Goal: Task Accomplishment & Management: Complete application form

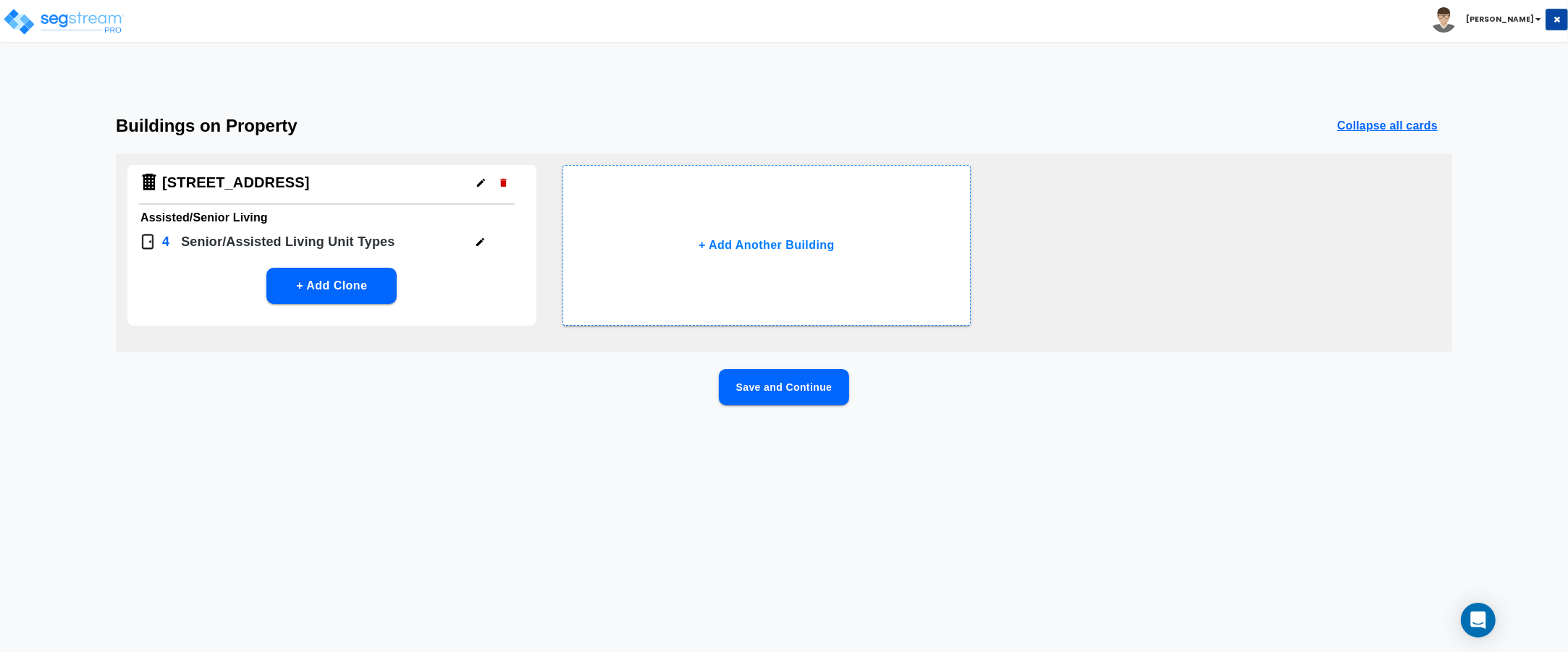
click at [787, 392] on button "Save and Continue" at bounding box center [784, 386] width 130 height 36
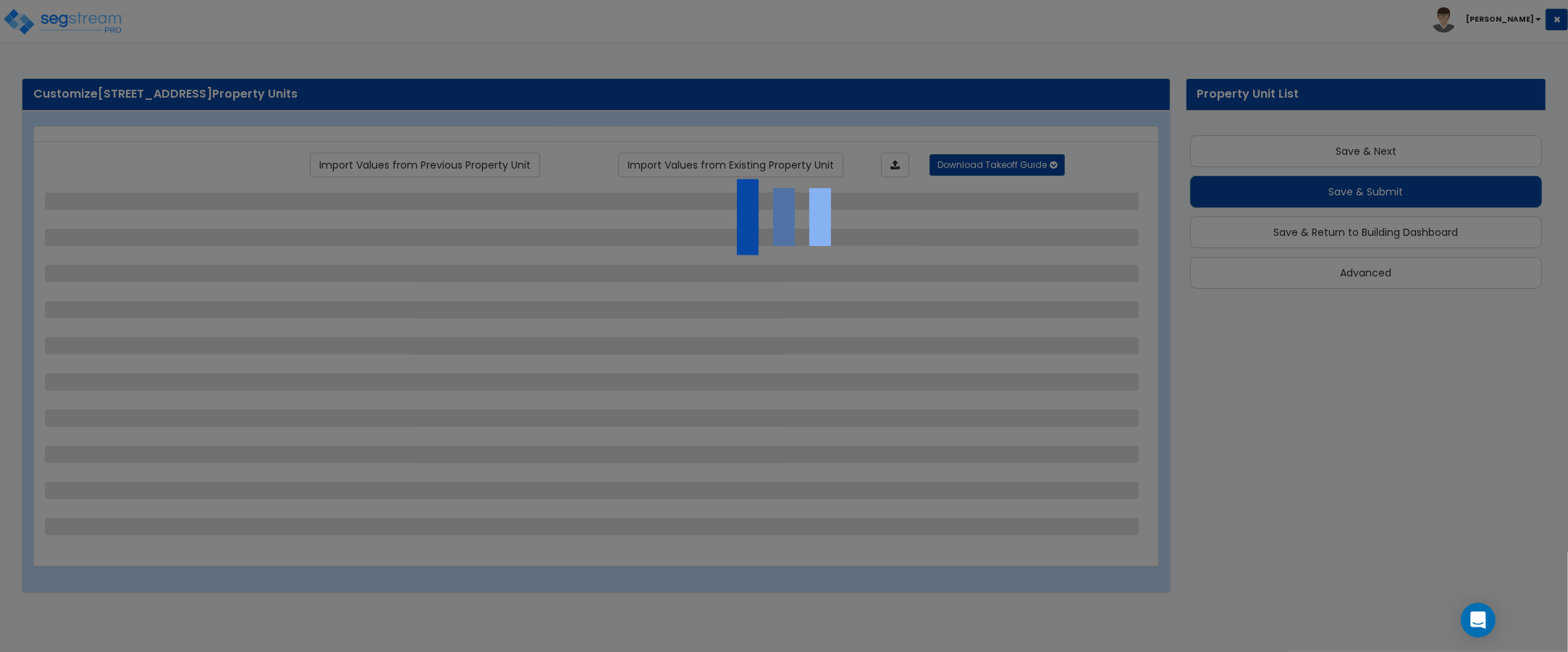
scroll to position [24, 0]
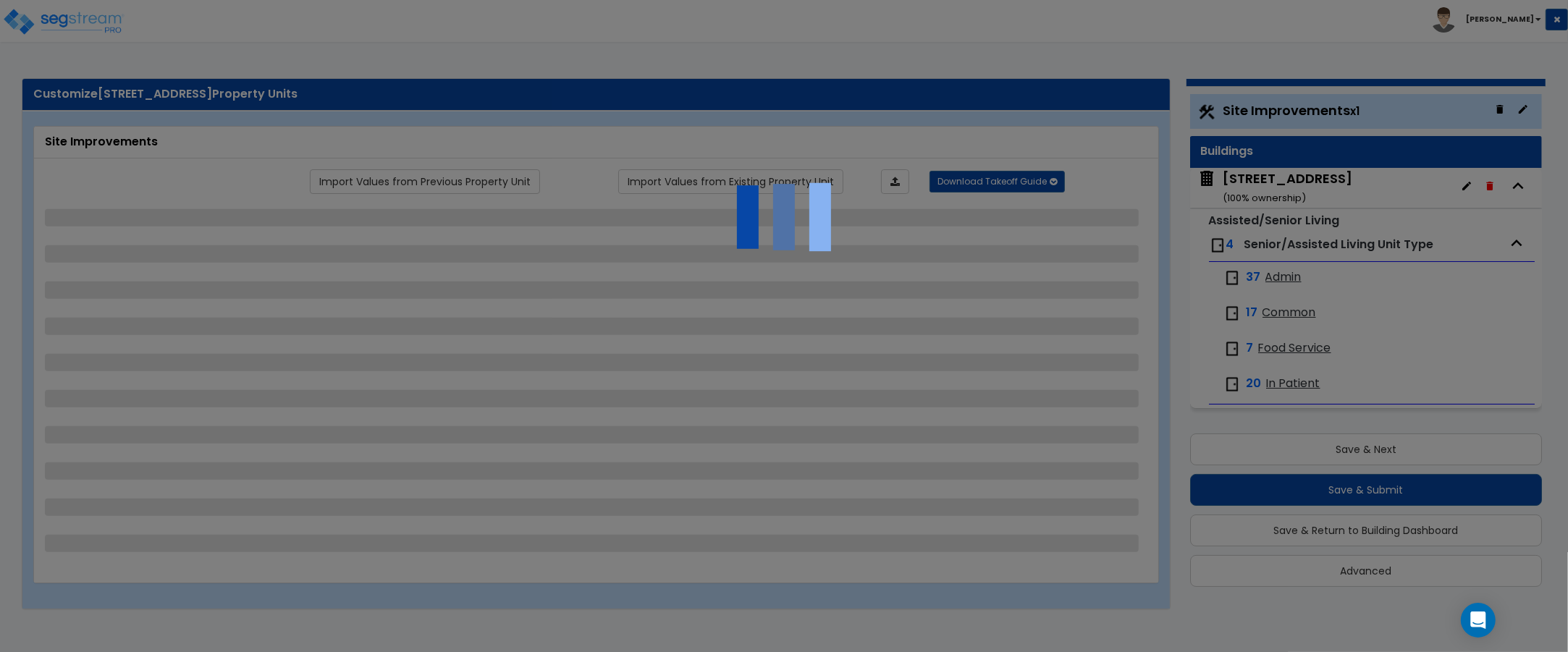
select select "2"
select select "1"
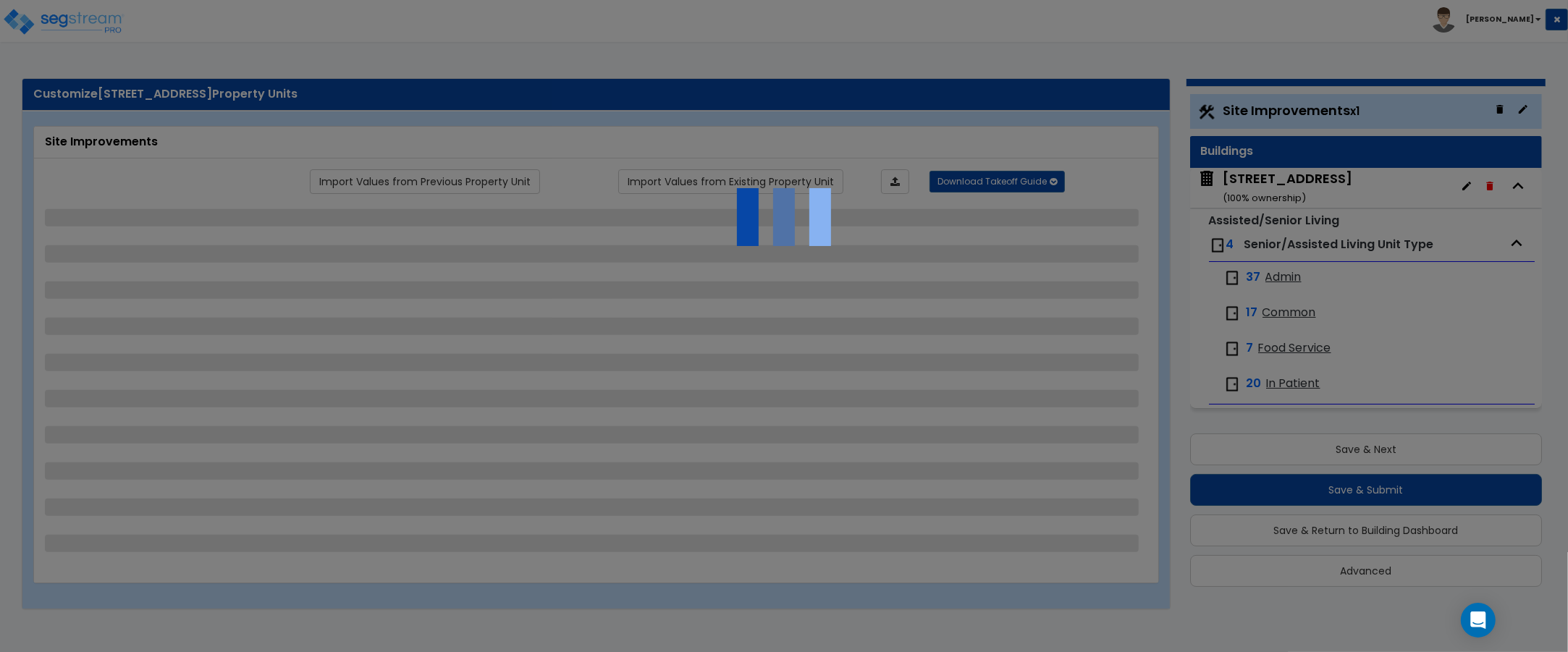
select select "1"
select select "2"
select select "1"
select select "2"
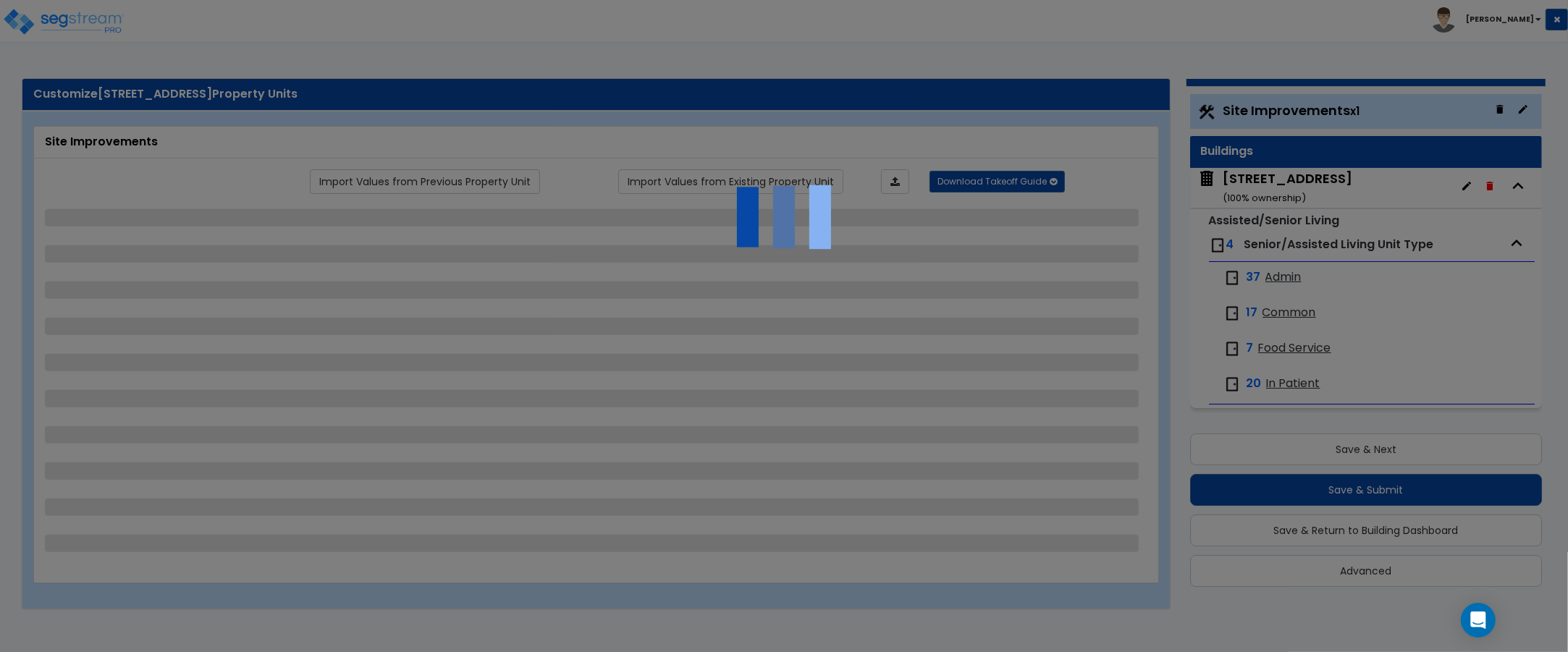
select select "1"
select select "2"
select select "1"
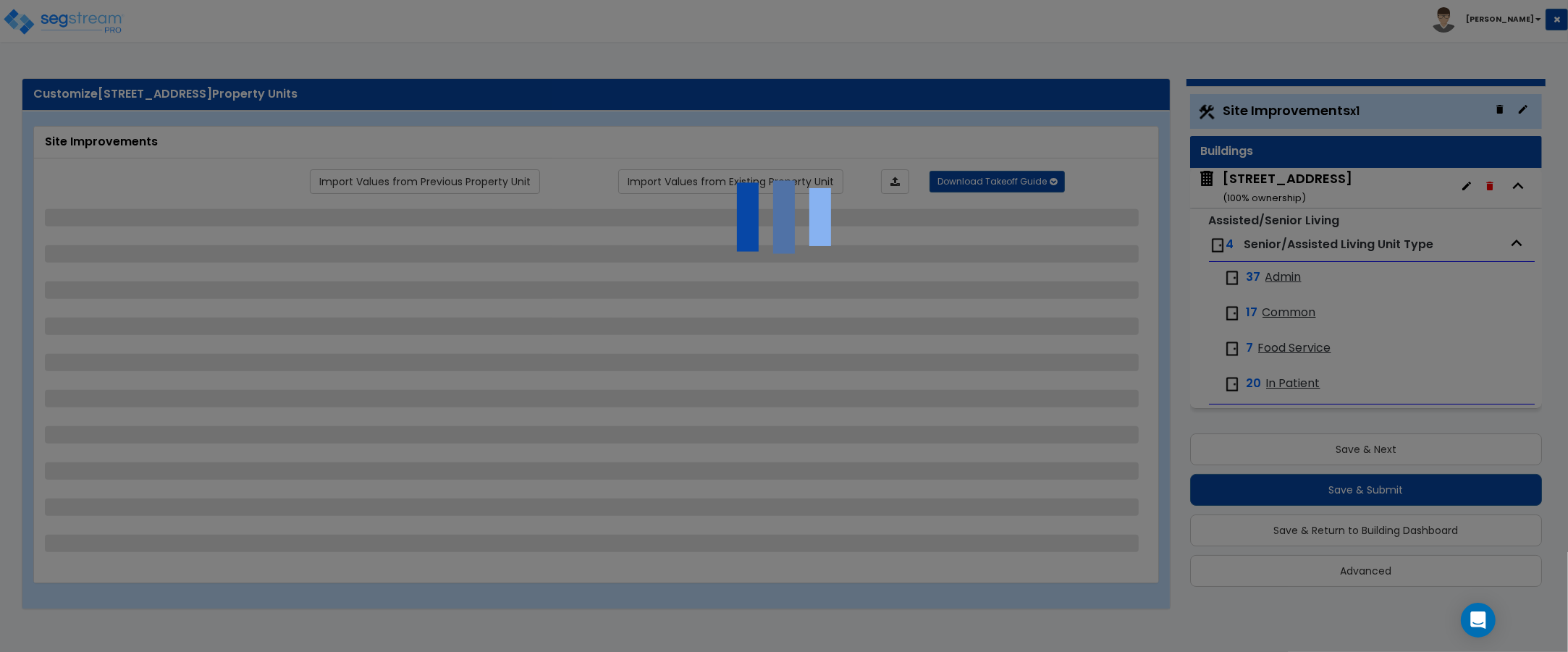
select select "1"
select select "4"
select select "3"
select select "2"
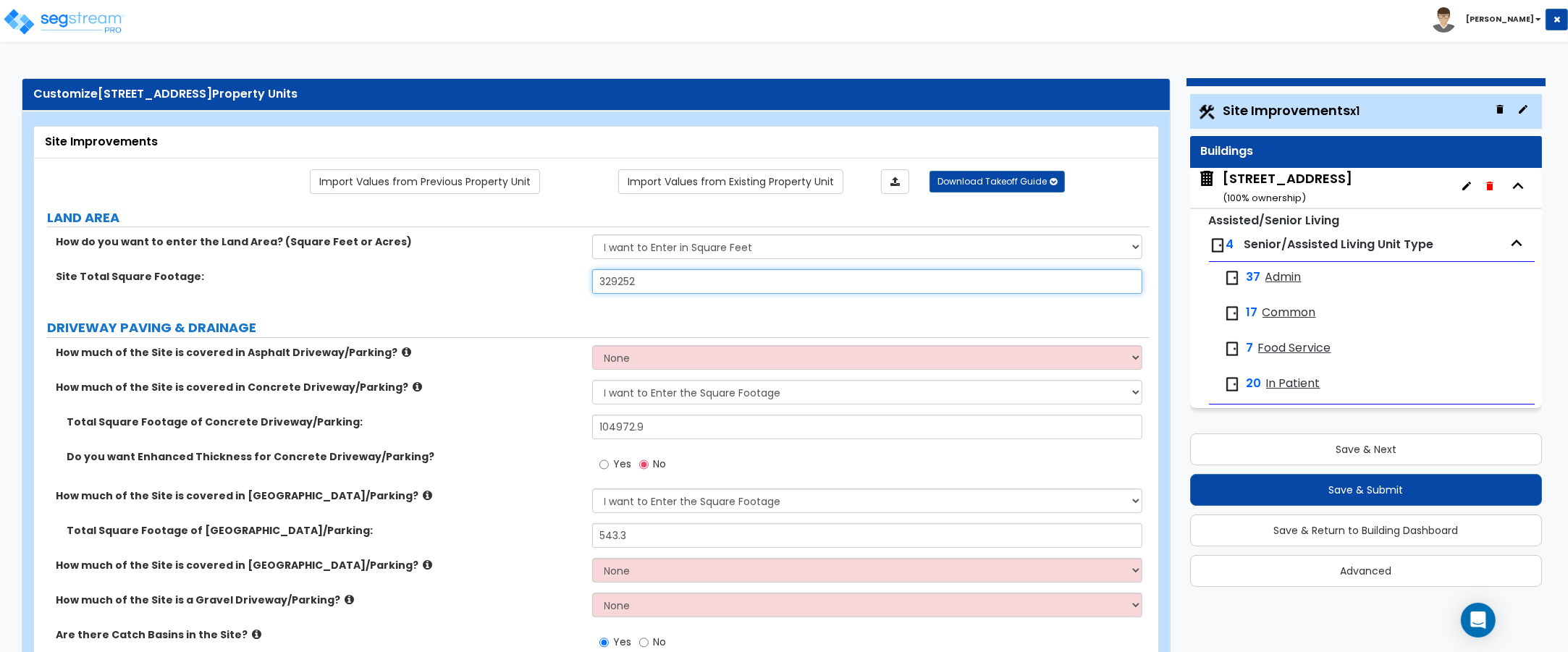
drag, startPoint x: 642, startPoint y: 281, endPoint x: 594, endPoint y: 282, distance: 48.0
click at [594, 282] on input "329252" at bounding box center [867, 282] width 550 height 25
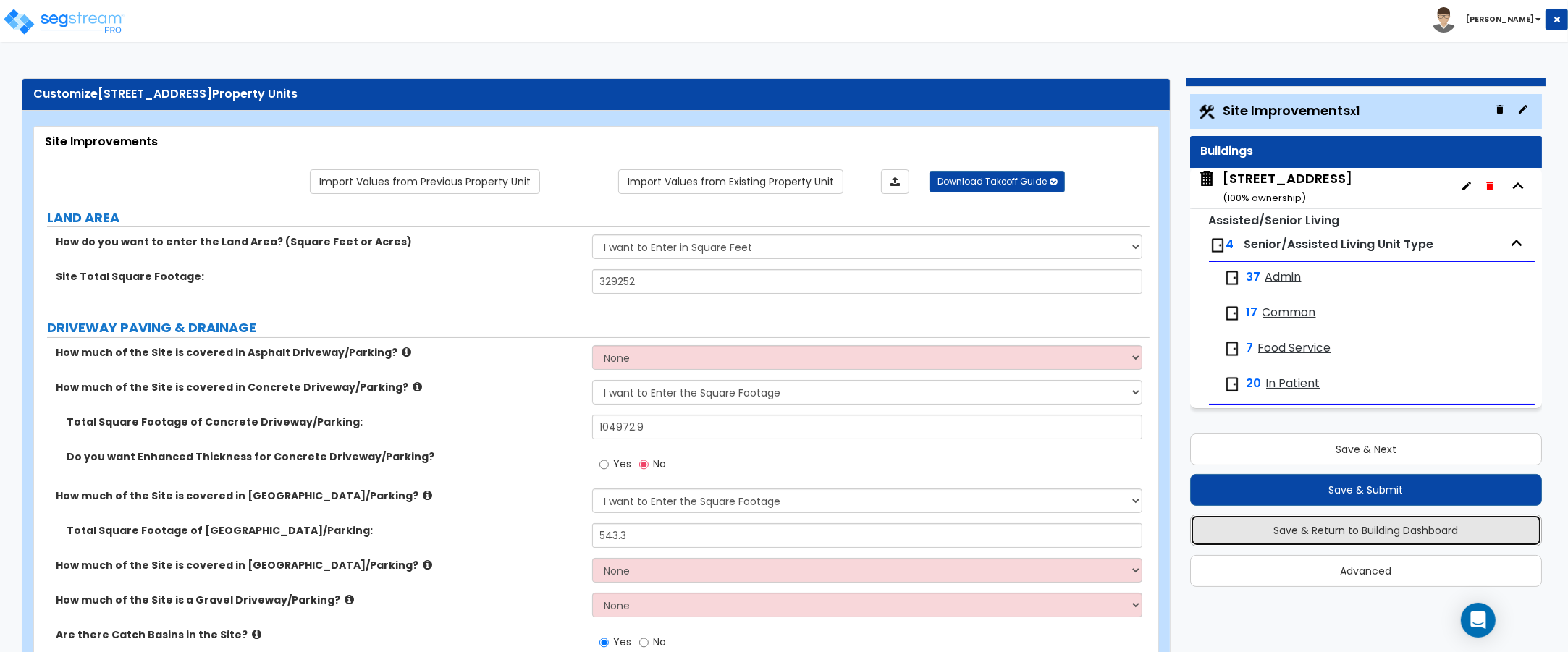
click at [1363, 519] on button "Save & Return to Building Dashboard" at bounding box center [1367, 531] width 353 height 32
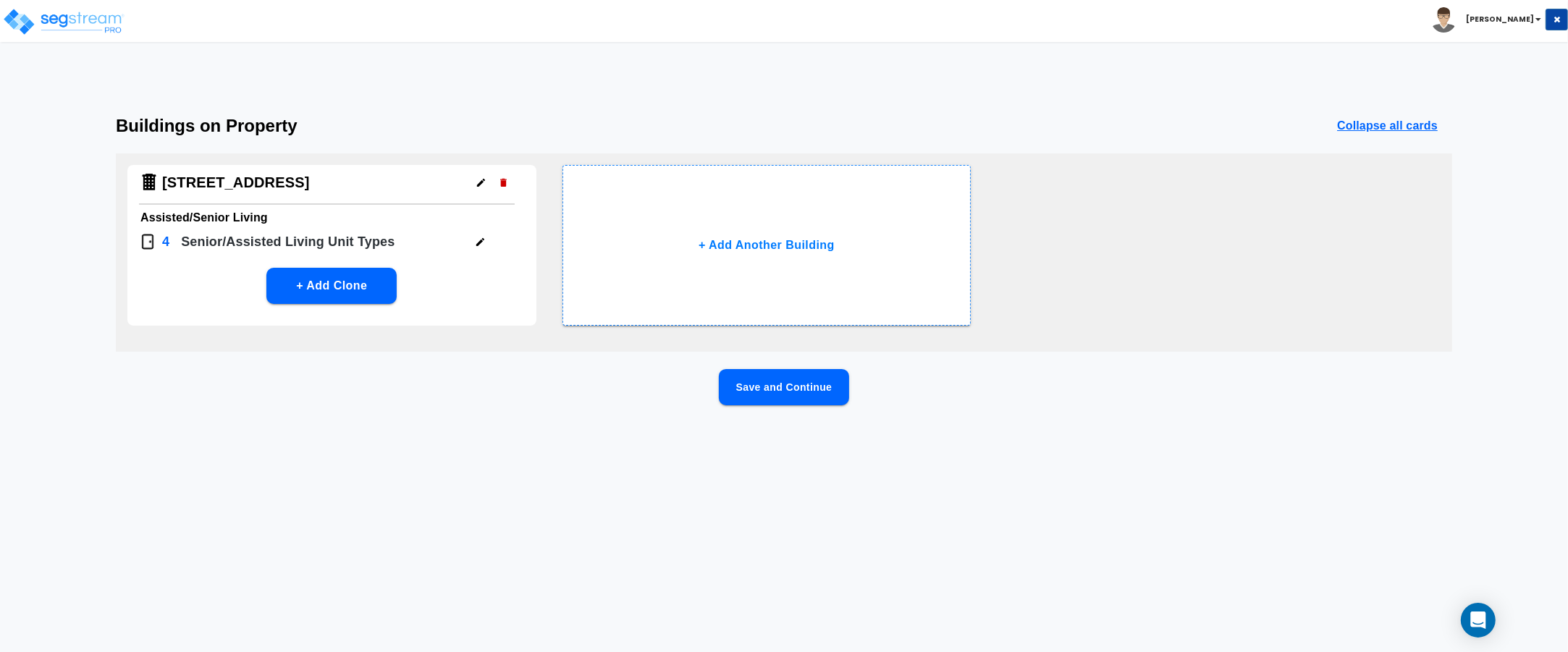
click at [475, 244] on icon "button" at bounding box center [480, 242] width 11 height 11
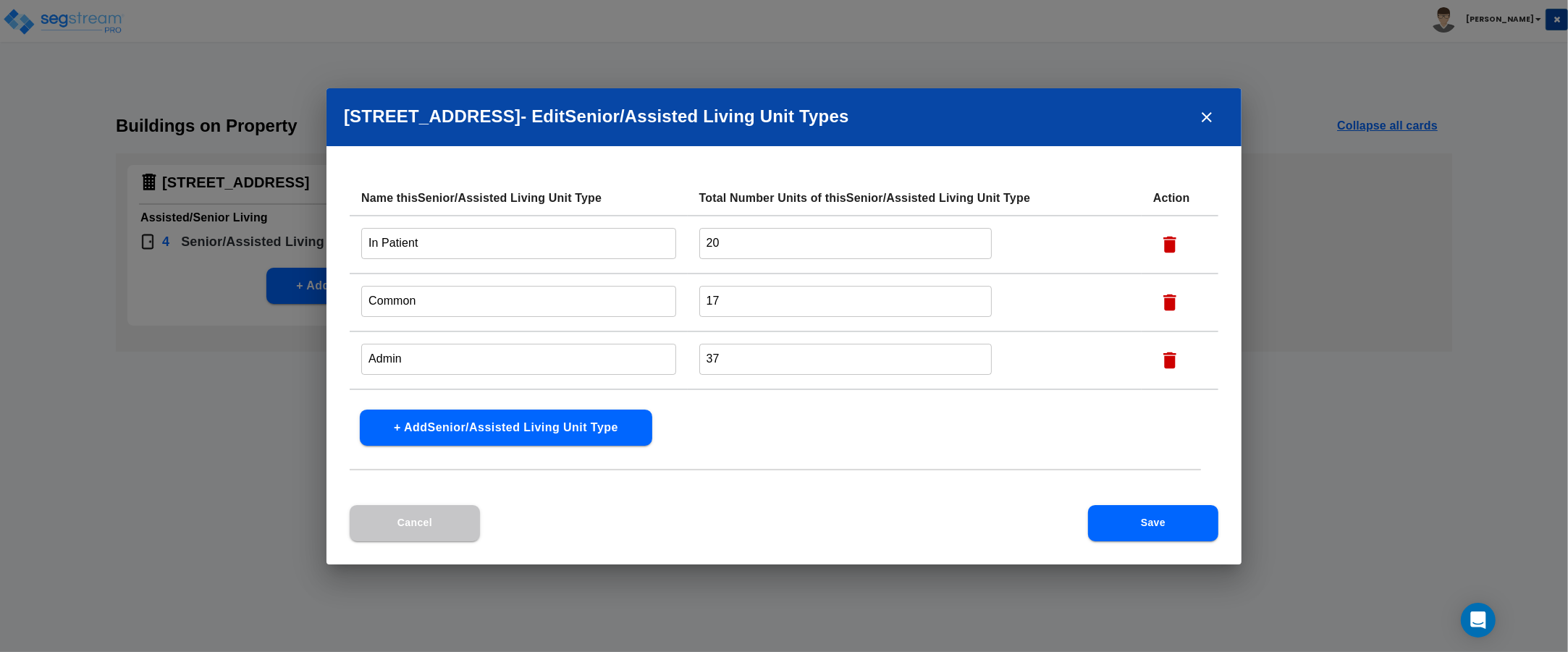
click at [475, 244] on input "In Patient" at bounding box center [519, 243] width 315 height 31
click at [476, 294] on input "Common" at bounding box center [519, 301] width 315 height 31
click at [494, 246] on input "PT" at bounding box center [519, 243] width 315 height 31
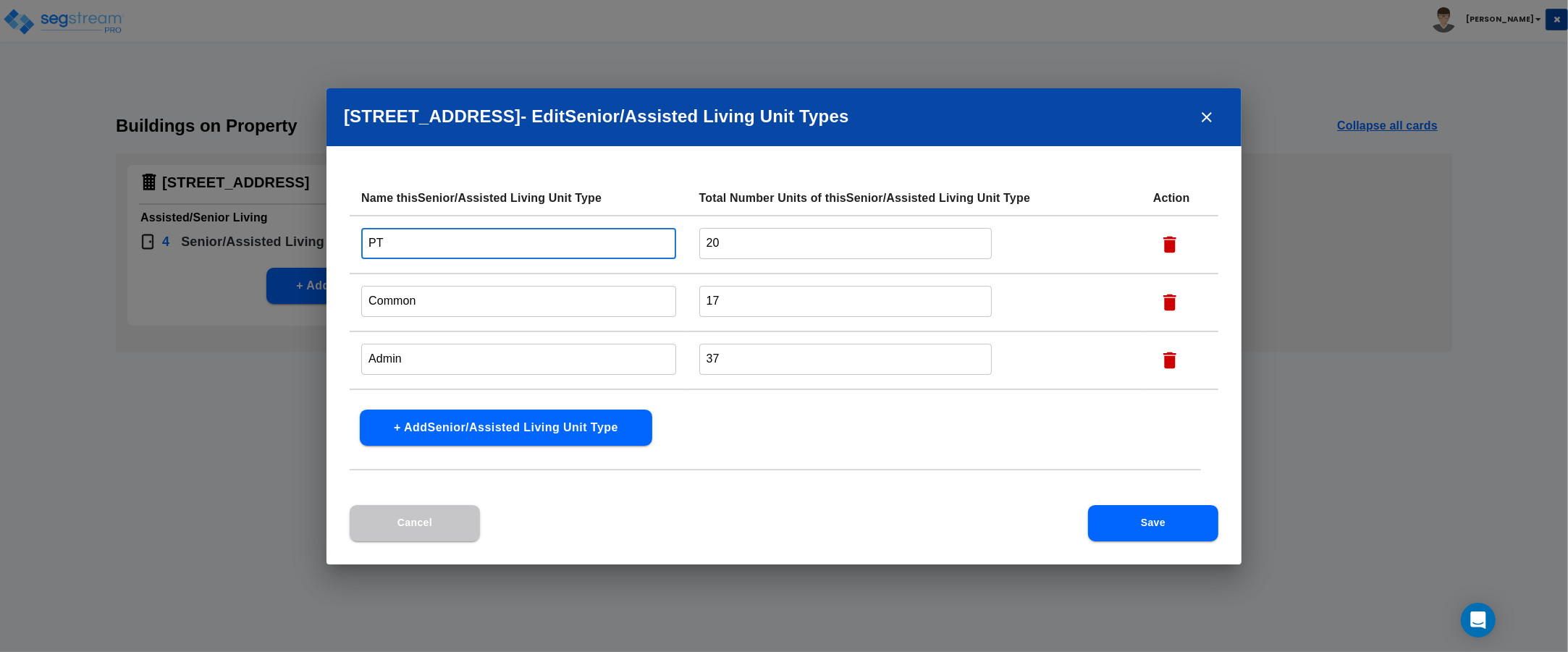
click at [494, 246] on input "PT" at bounding box center [519, 243] width 315 height 31
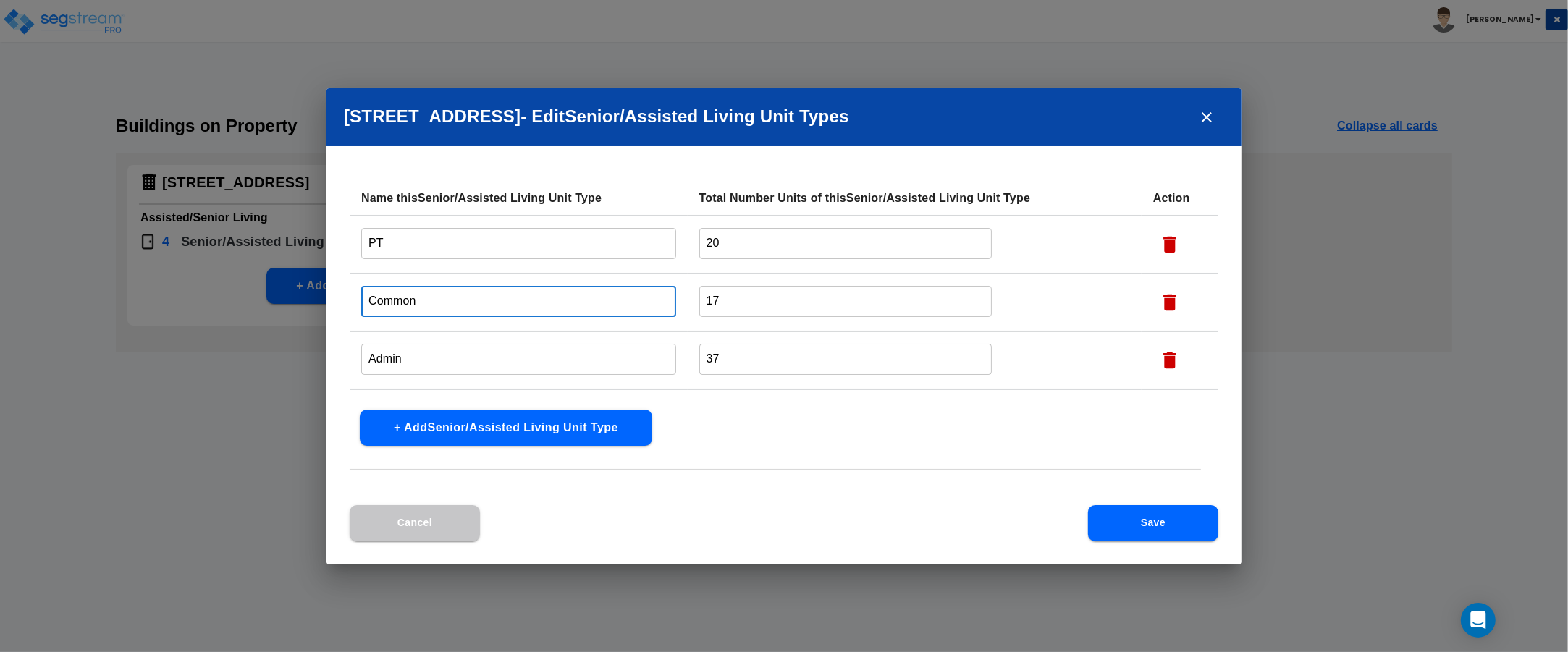
drag, startPoint x: 474, startPoint y: 304, endPoint x: 346, endPoint y: 298, distance: 128.1
click at [346, 298] on div "Name this Senior/Assisted Living Unit Type Total Number Units of this Senior/As…" at bounding box center [784, 343] width 915 height 324
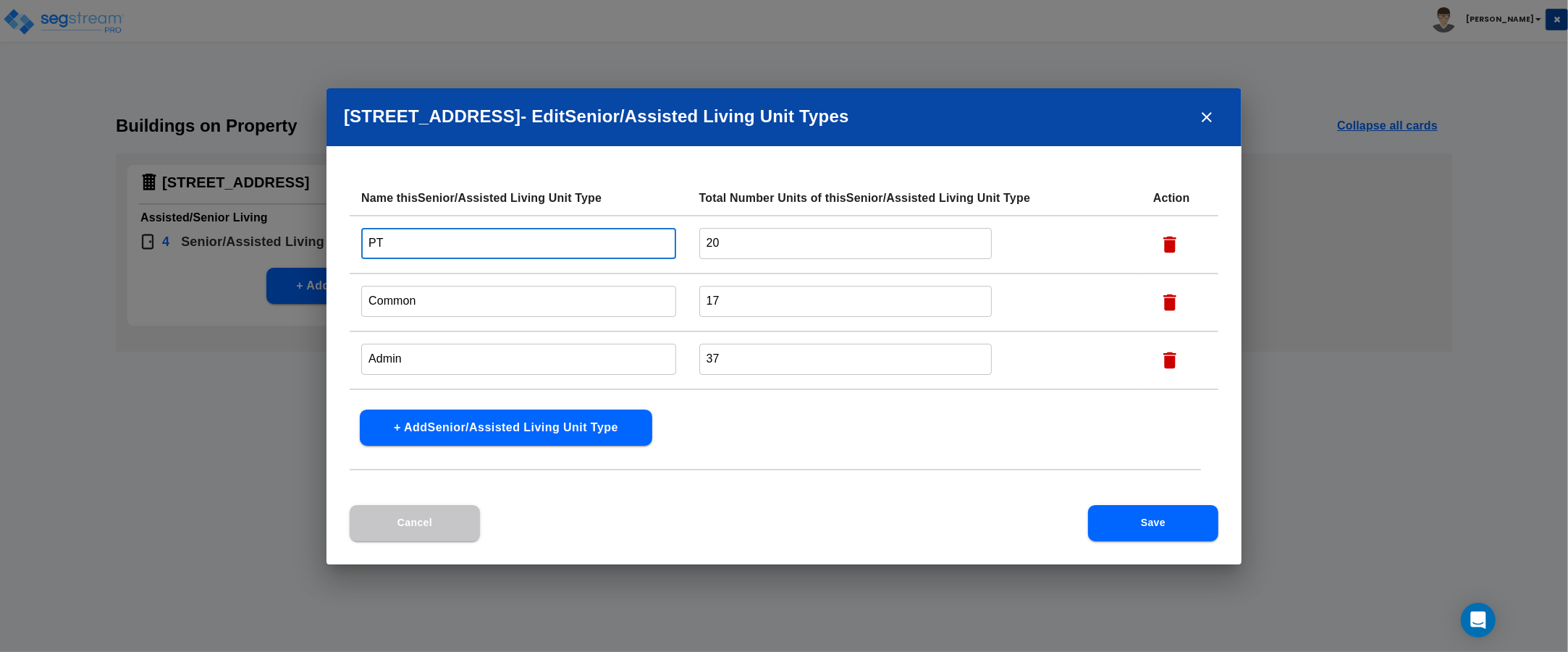
click at [420, 239] on input "PT" at bounding box center [519, 243] width 315 height 31
type input "In Patient"
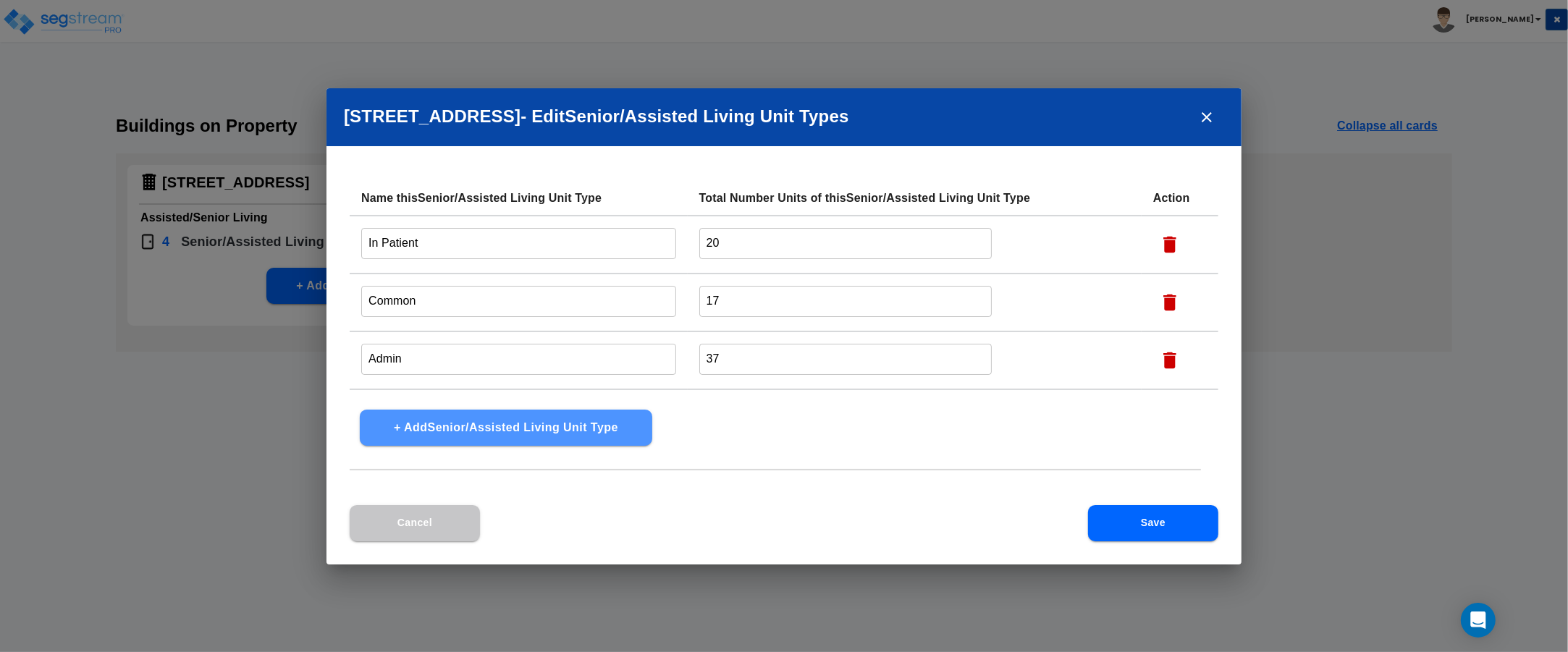
click at [550, 418] on button "+ Add Senior/Assisted Living Unit Type" at bounding box center [506, 427] width 293 height 36
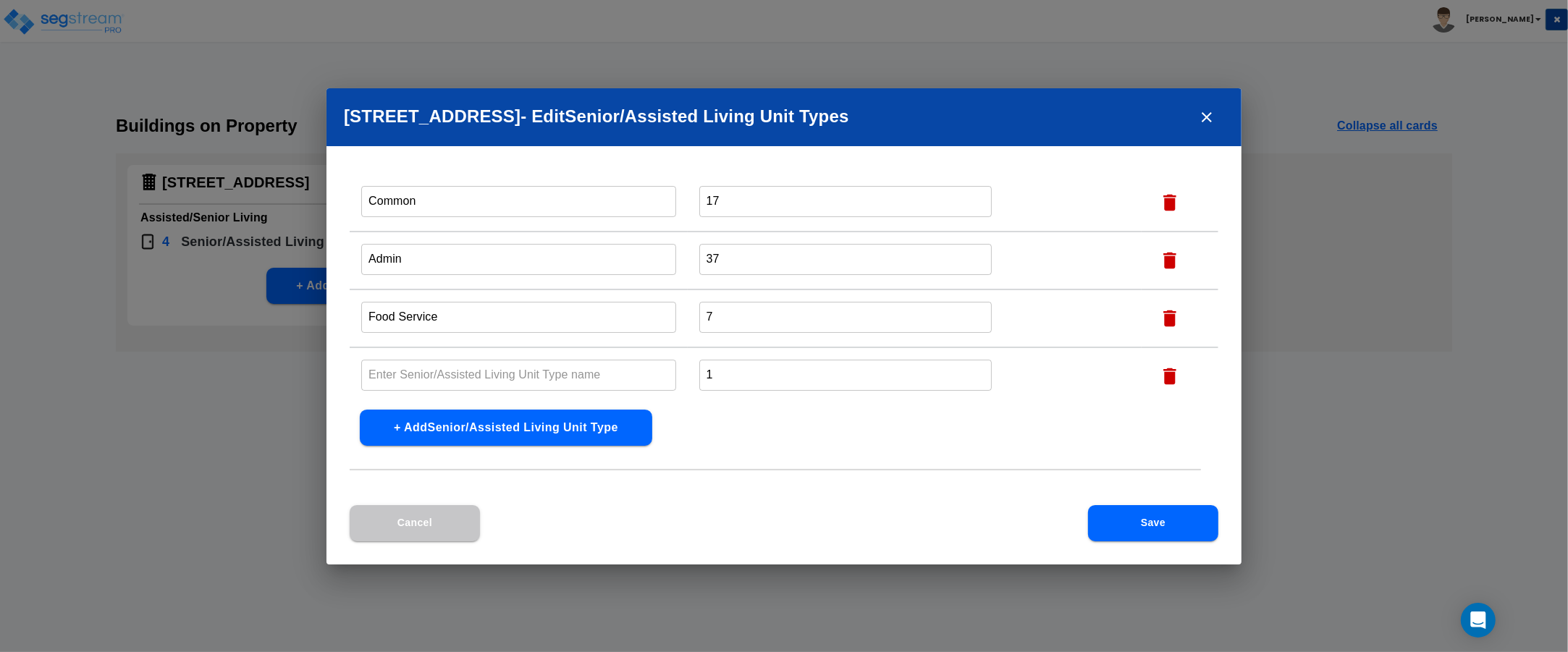
scroll to position [104, 0]
click at [533, 361] on input "text" at bounding box center [519, 371] width 315 height 31
type input "PT"
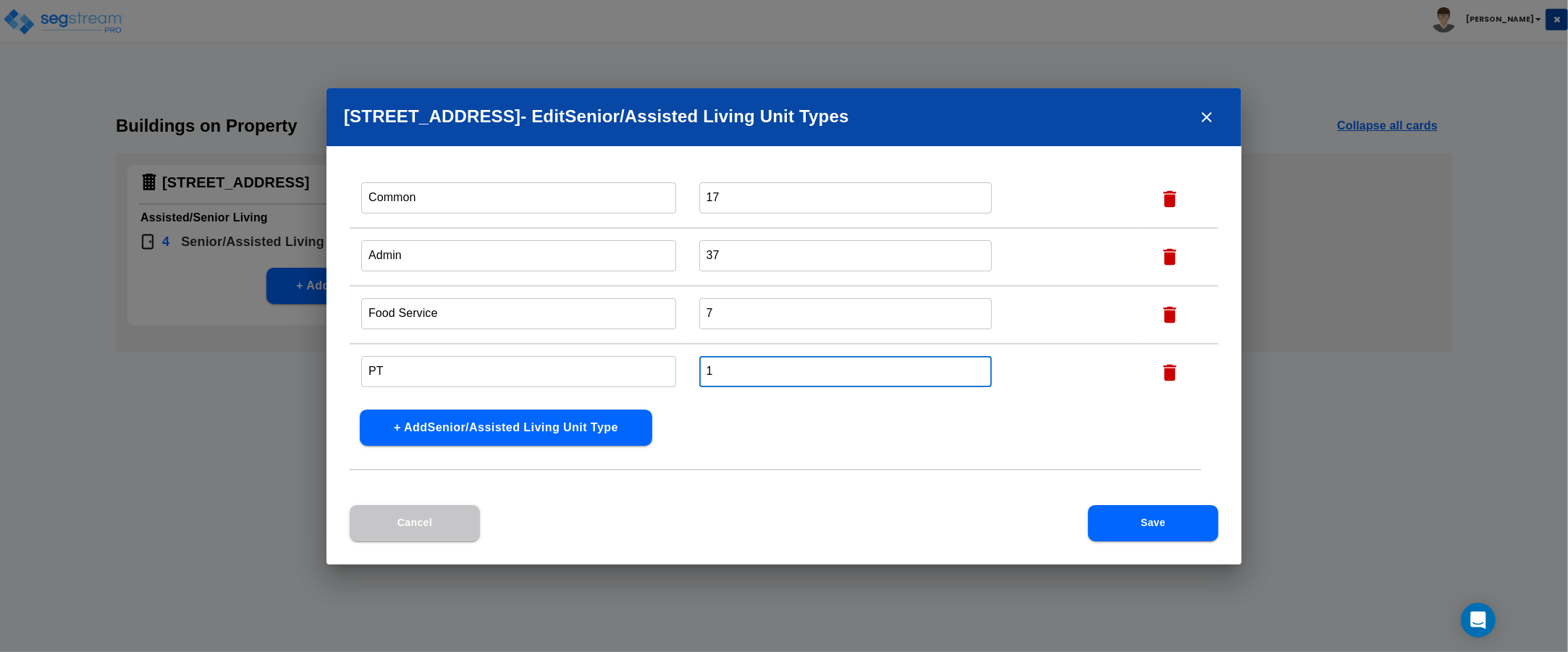
drag, startPoint x: 725, startPoint y: 362, endPoint x: 691, endPoint y: 363, distance: 34.0
click at [691, 363] on td "1 ​" at bounding box center [915, 372] width 454 height 58
type input "24"
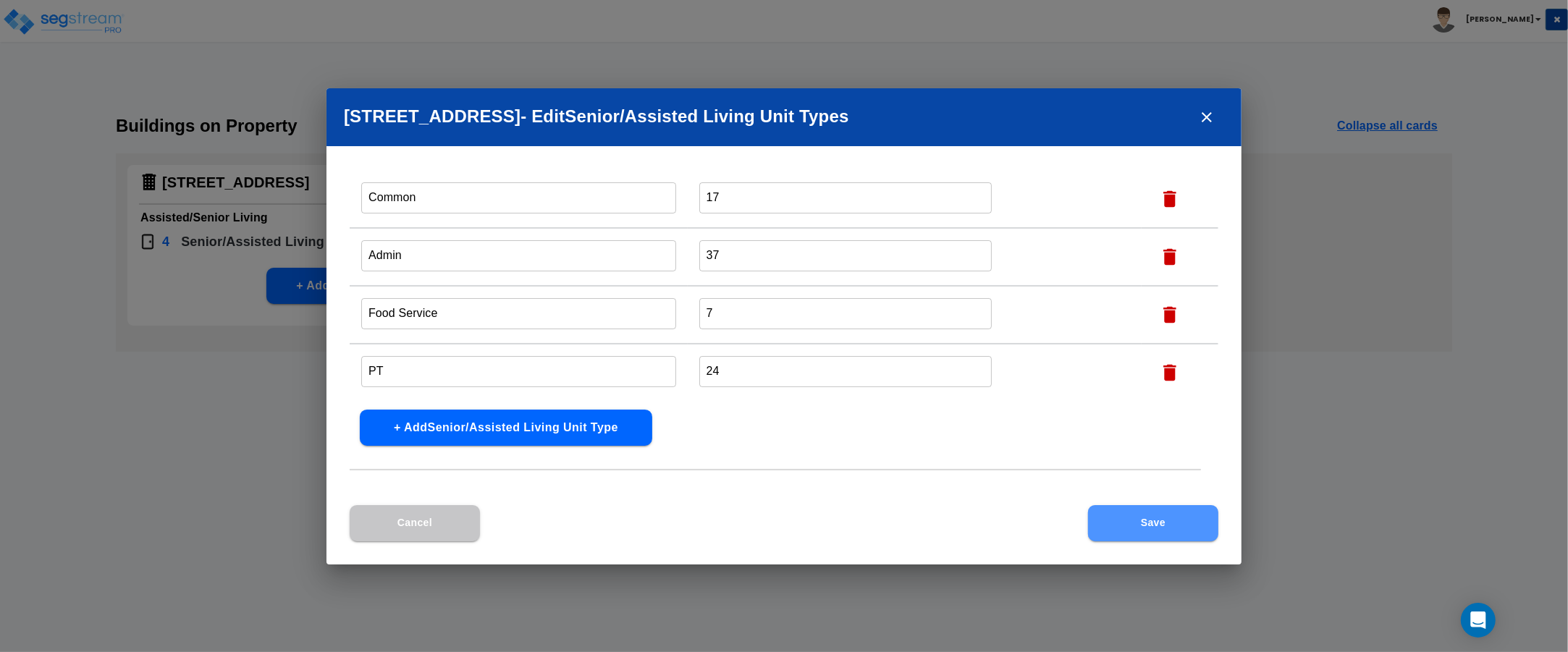
click at [1123, 527] on button "Save" at bounding box center [1152, 523] width 130 height 36
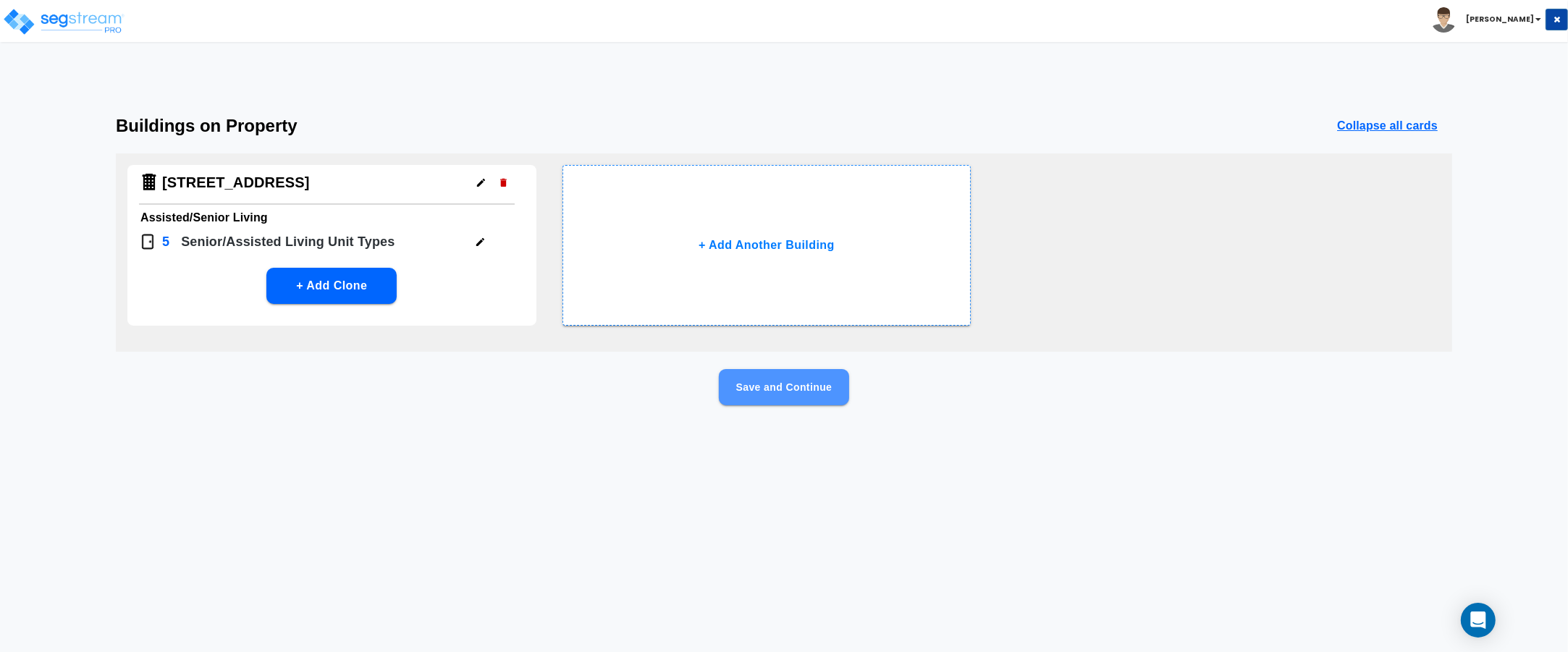
click at [791, 392] on button "Save and Continue" at bounding box center [784, 386] width 130 height 36
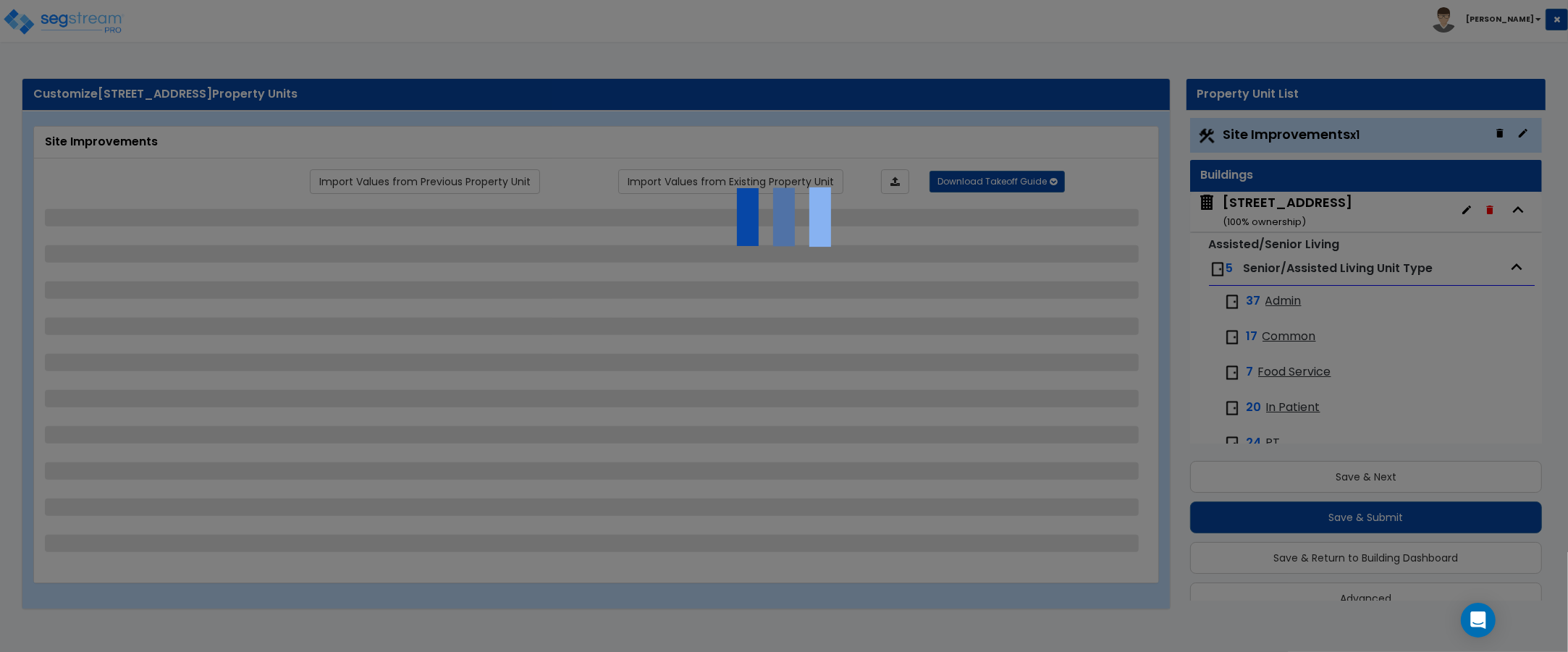
scroll to position [27, 0]
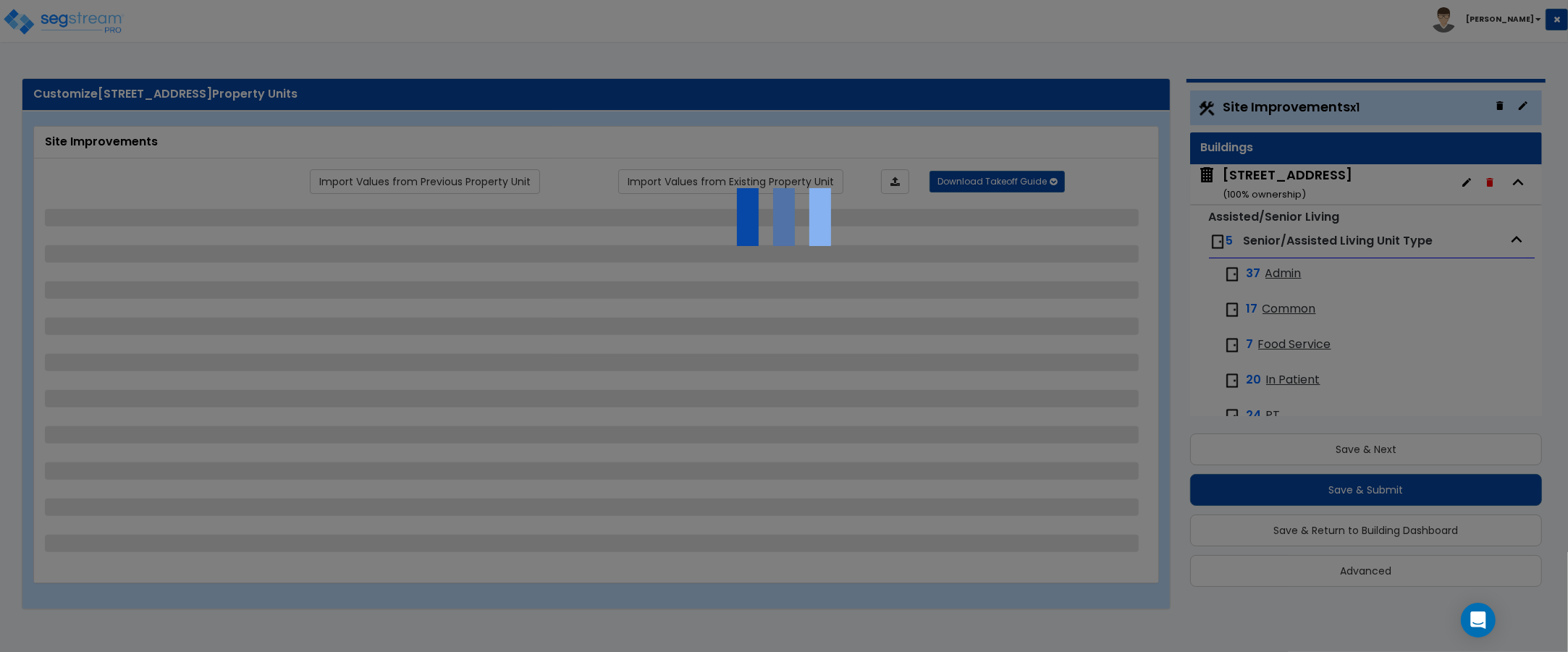
select select "2"
select select "1"
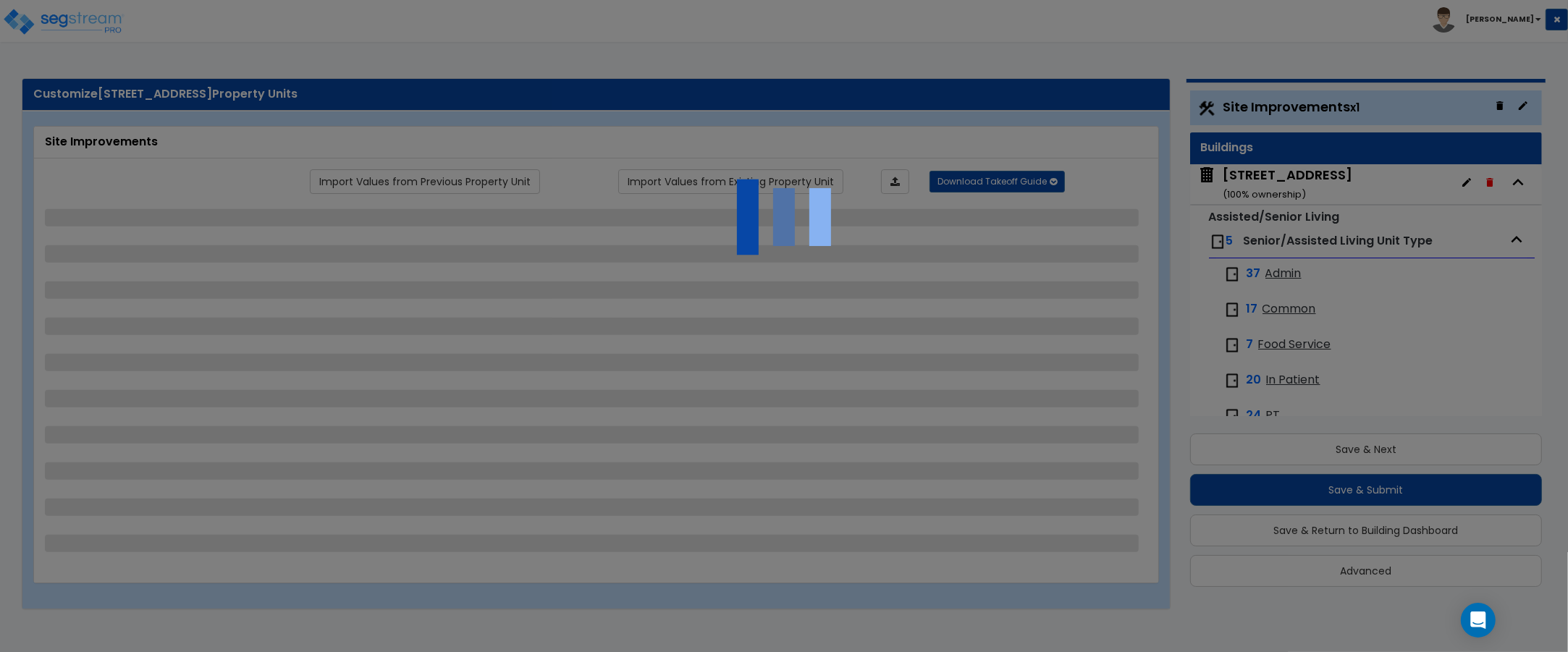
select select "1"
select select "2"
select select "1"
select select "2"
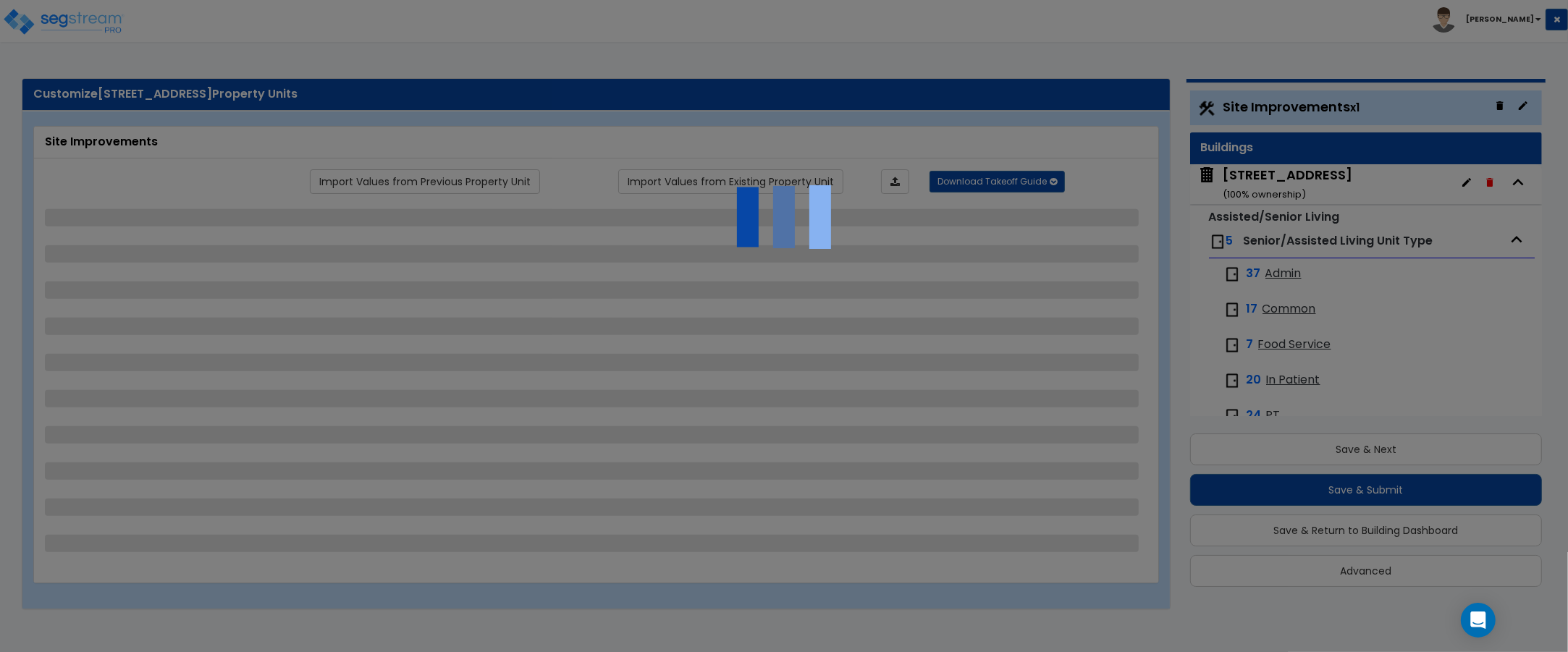
select select "1"
select select "2"
select select "1"
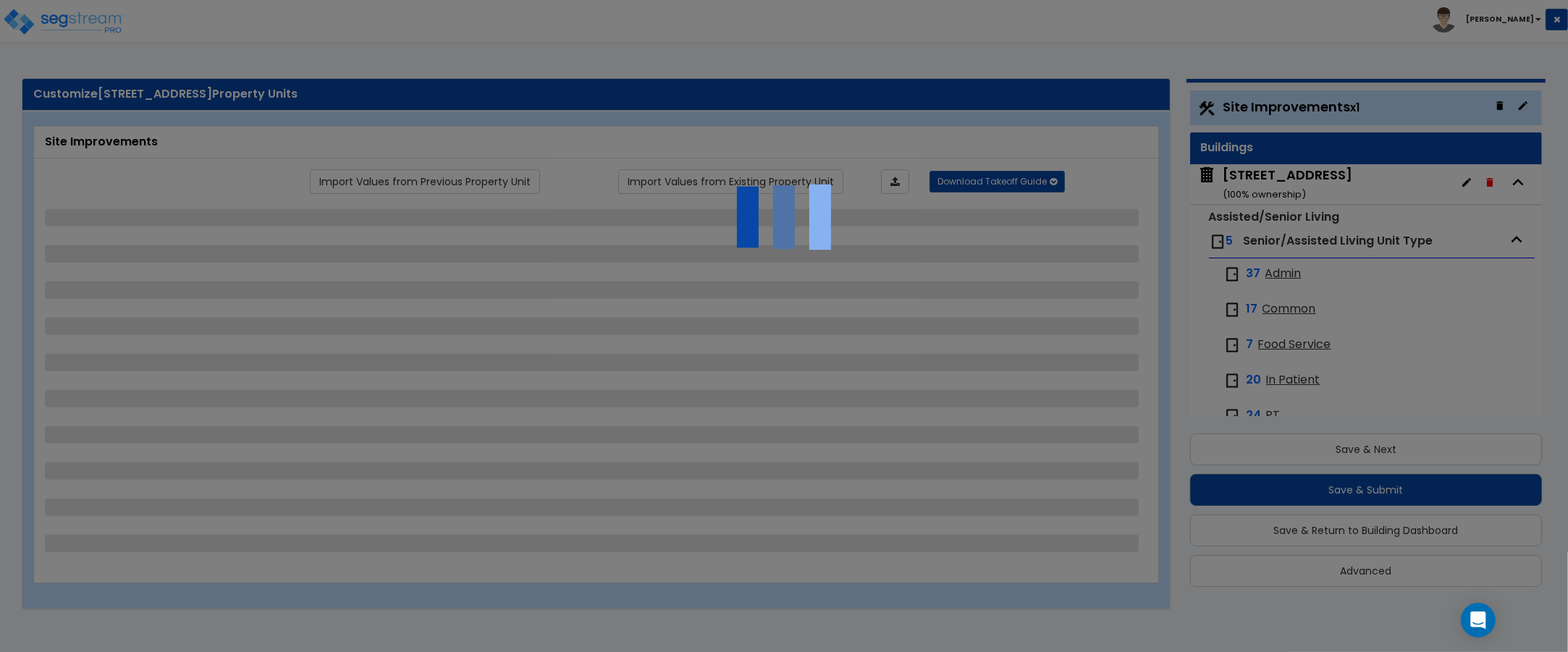
select select "1"
select select "4"
select select "3"
select select "2"
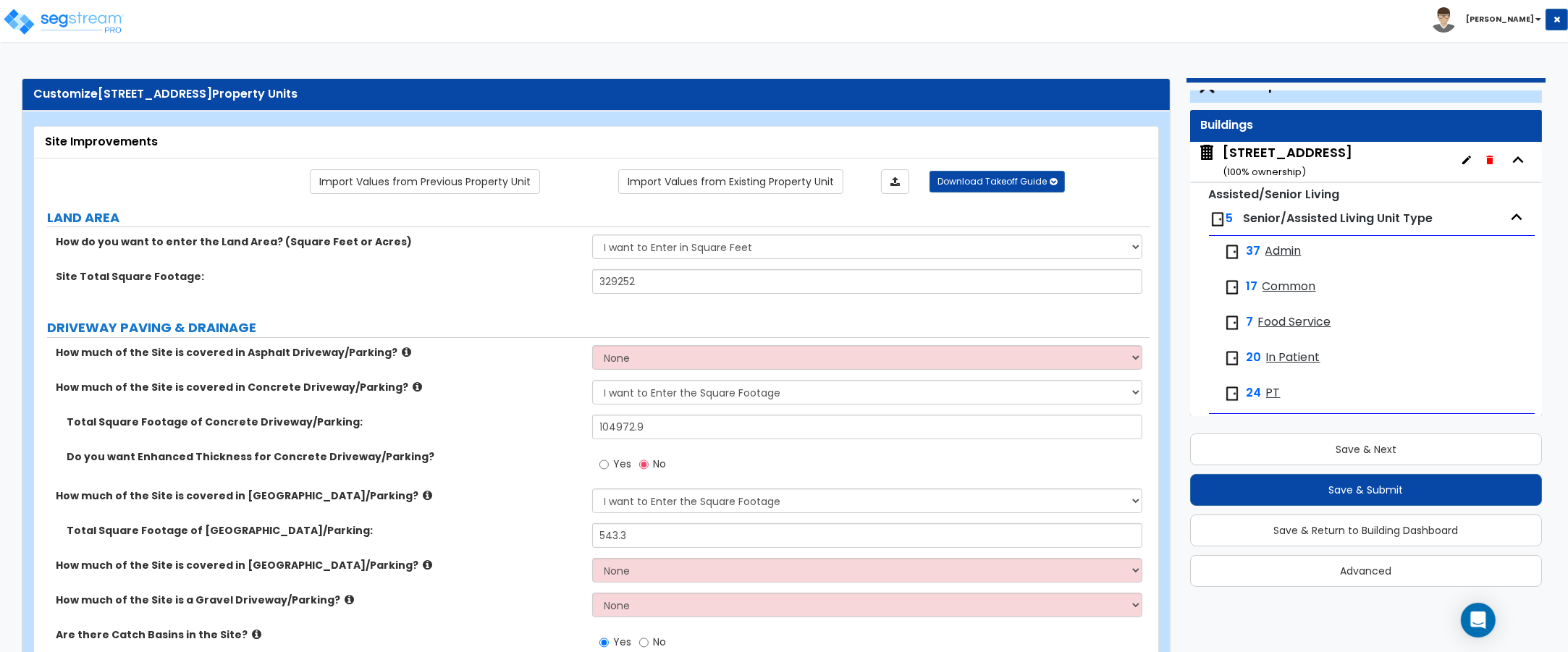
scroll to position [31, 0]
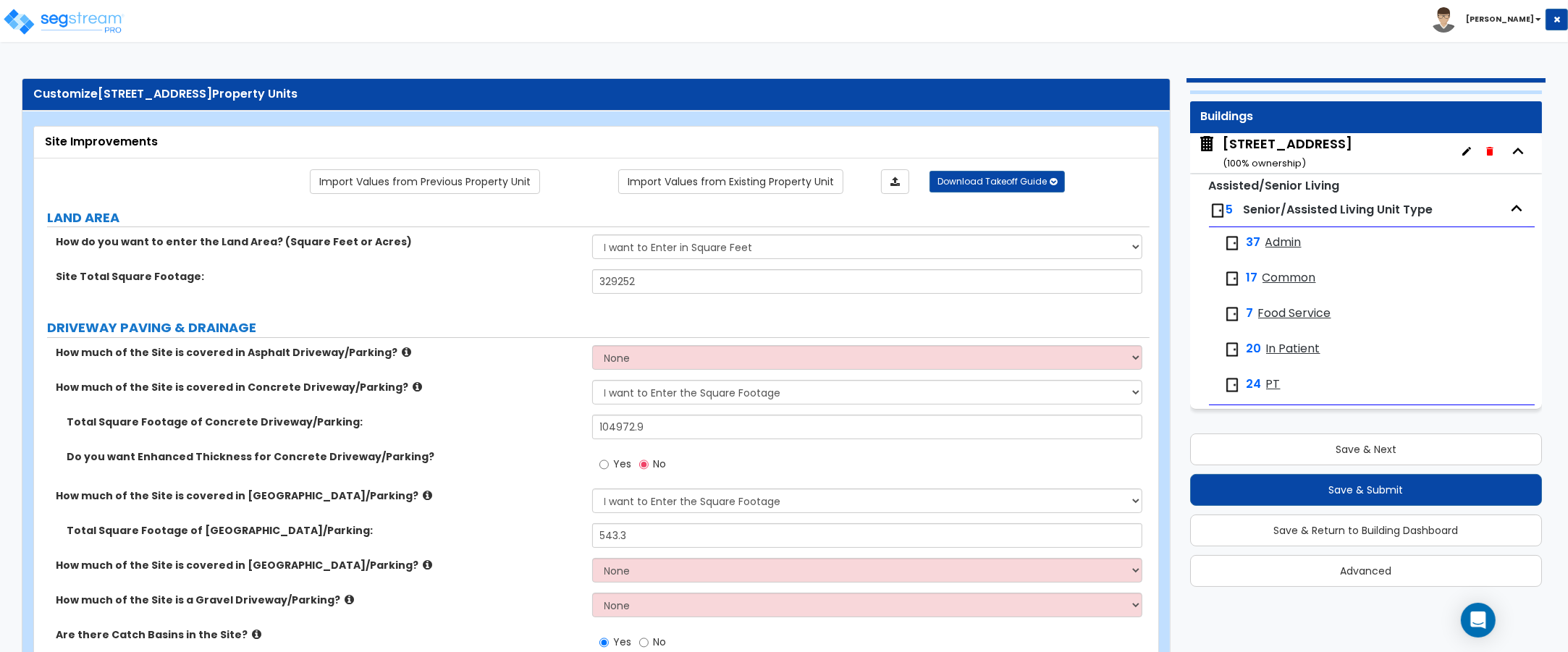
click at [1268, 380] on span "PT" at bounding box center [1273, 384] width 14 height 17
